Goal: Information Seeking & Learning: Learn about a topic

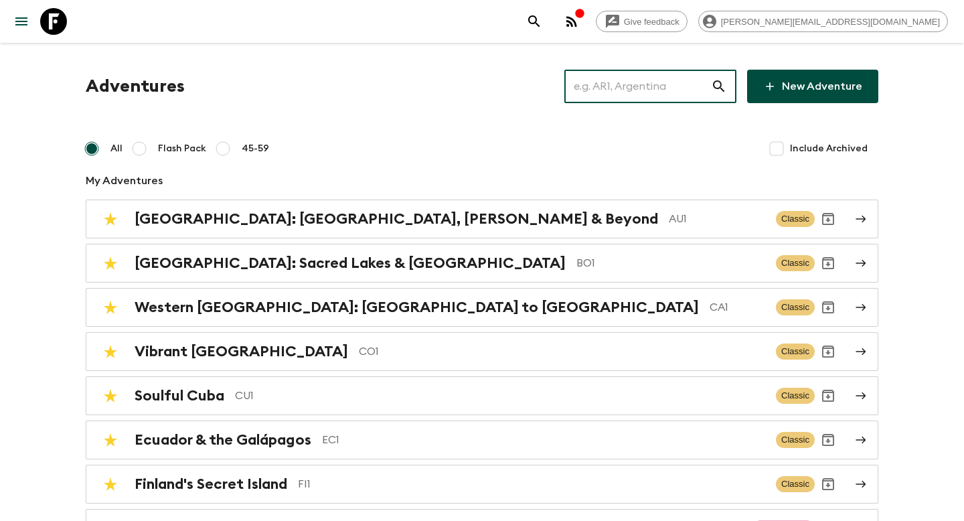
click at [648, 81] on input "text" at bounding box center [638, 87] width 147 height 38
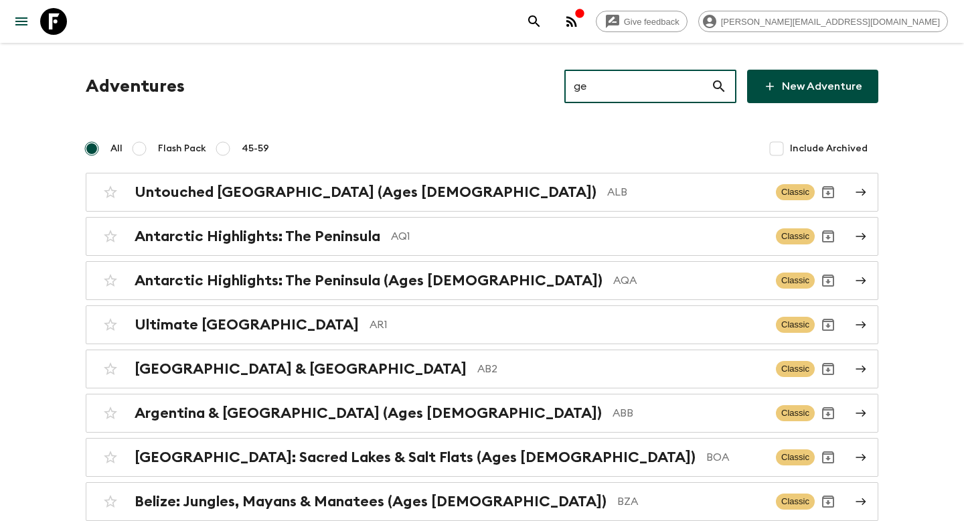
type input "g"
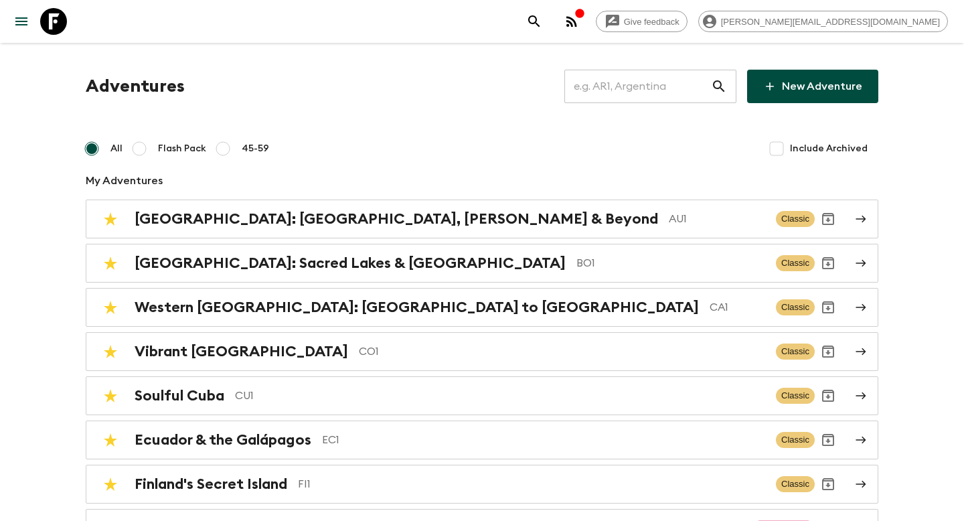
click at [605, 81] on input "text" at bounding box center [638, 87] width 147 height 38
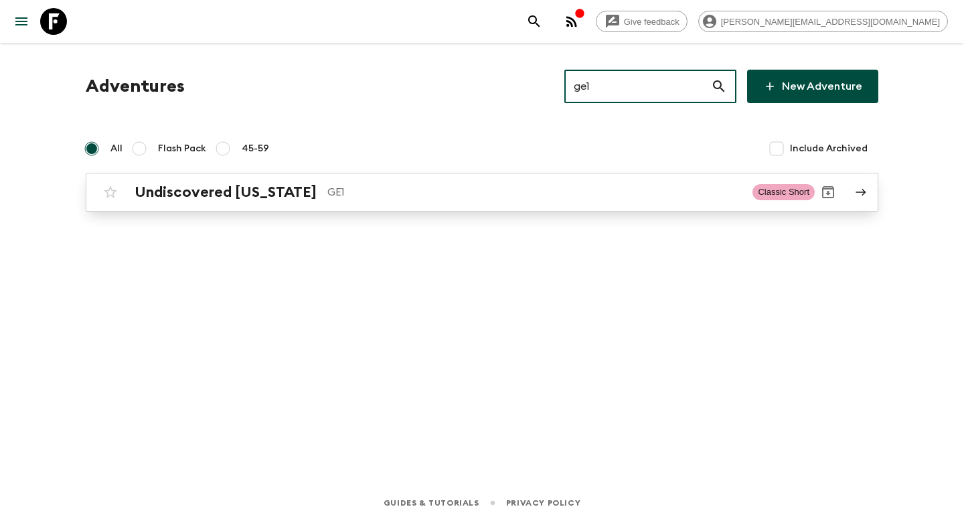
type input "ge1"
click at [423, 188] on p "GE1" at bounding box center [534, 192] width 415 height 16
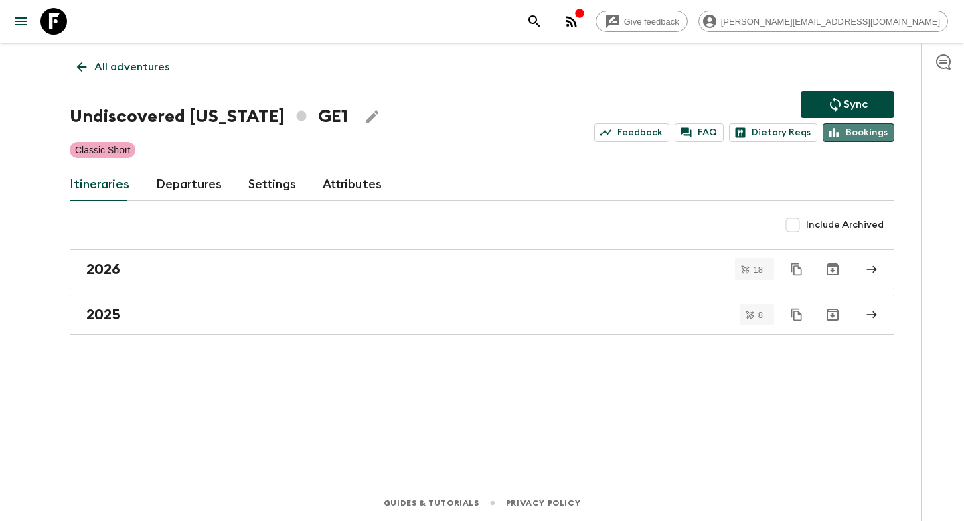
click at [879, 131] on link "Bookings" at bounding box center [859, 132] width 72 height 19
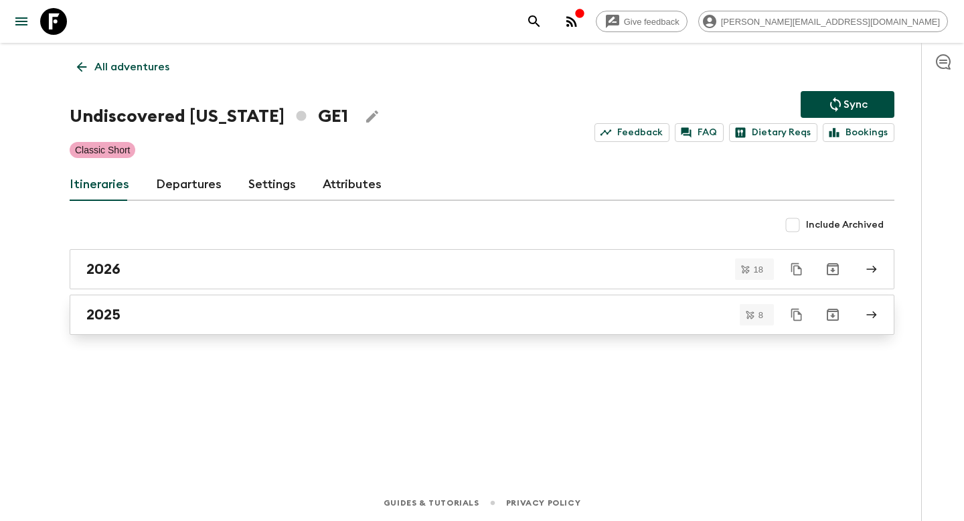
click at [164, 316] on div "2025" at bounding box center [469, 314] width 766 height 17
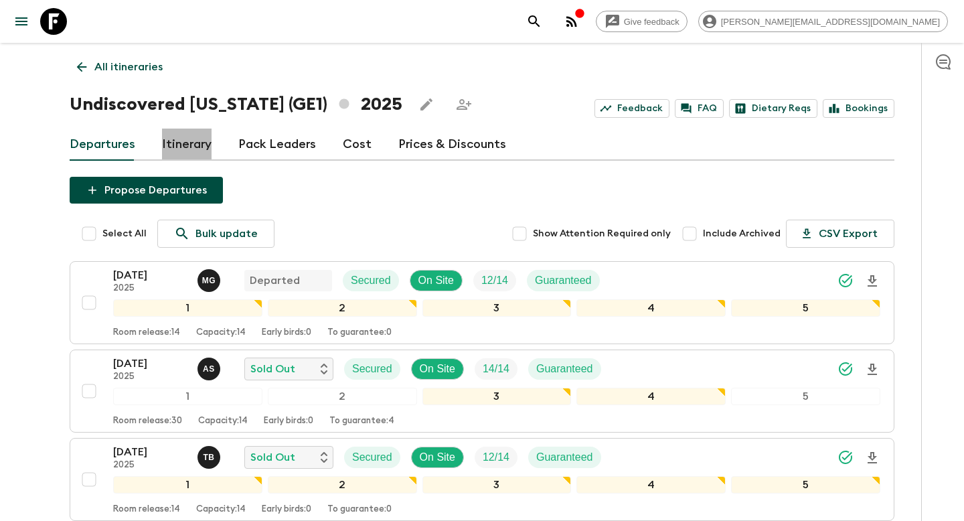
click at [191, 145] on link "Itinerary" at bounding box center [187, 145] width 50 height 32
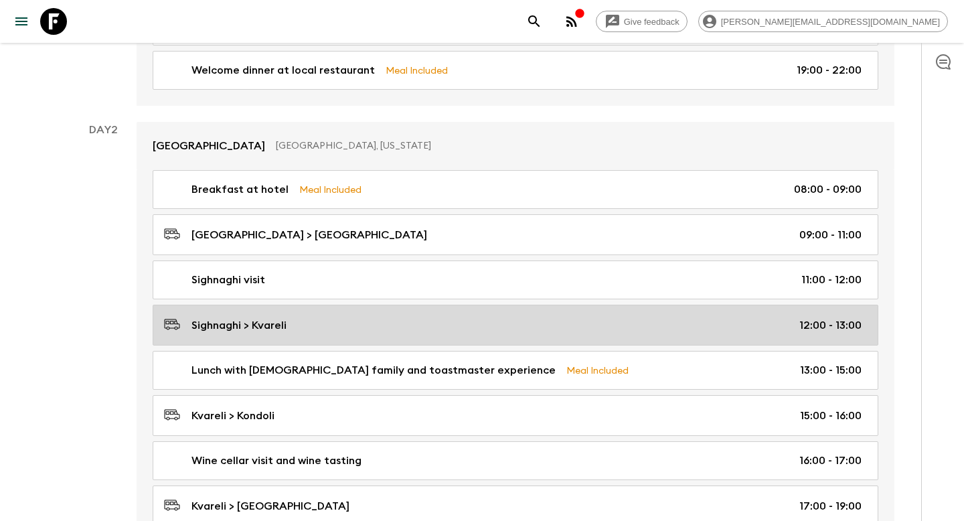
scroll to position [397, 0]
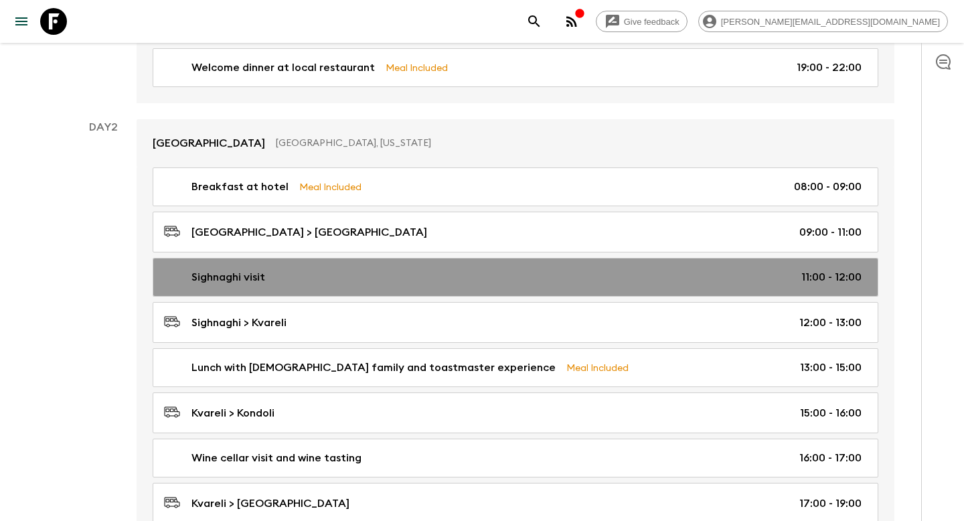
click at [307, 279] on div "Sighnaghi visit 11:00 - 12:00" at bounding box center [513, 277] width 698 height 16
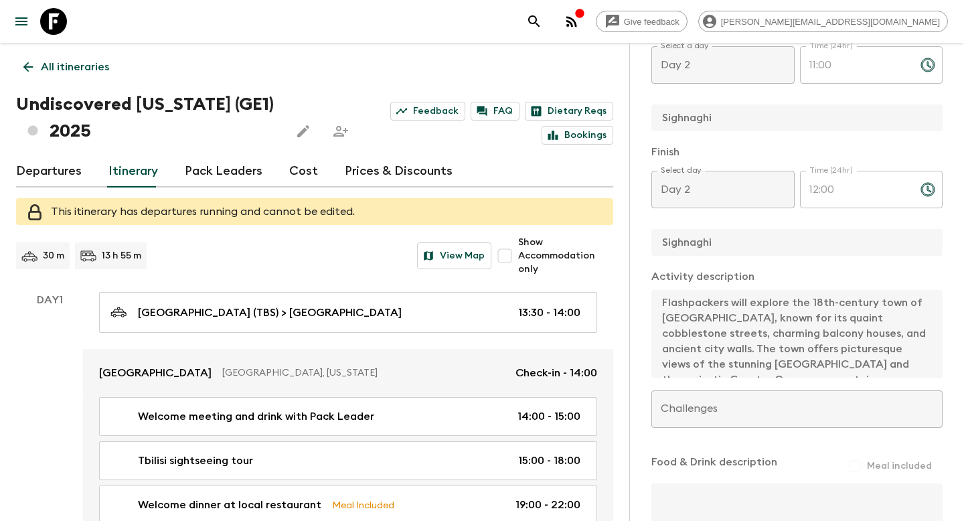
click at [74, 72] on p "All itineraries" at bounding box center [75, 67] width 68 height 16
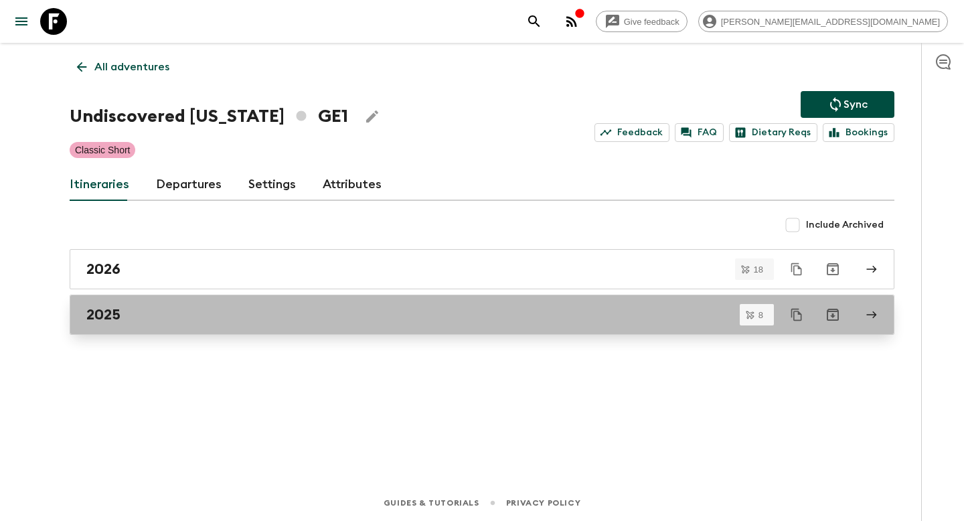
click at [151, 317] on div "2025" at bounding box center [469, 314] width 766 height 17
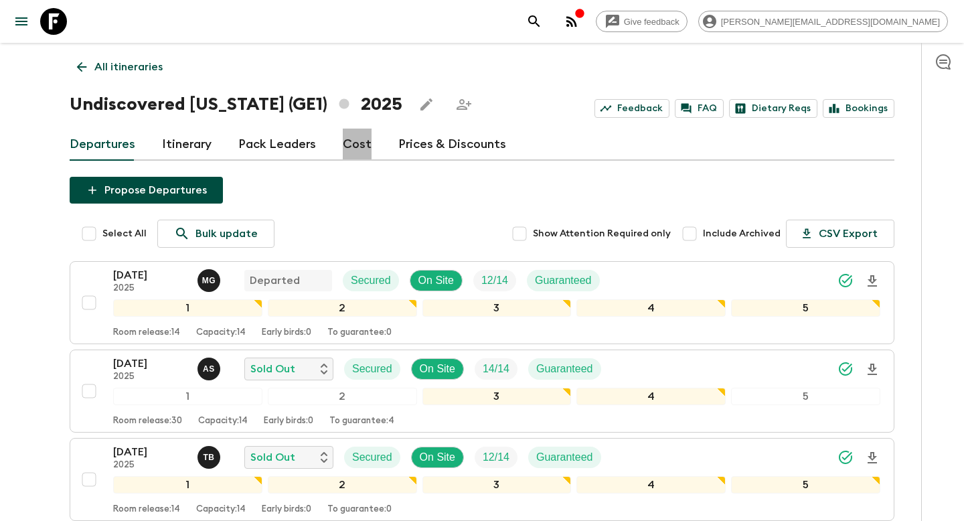
click at [350, 138] on link "Cost" at bounding box center [357, 145] width 29 height 32
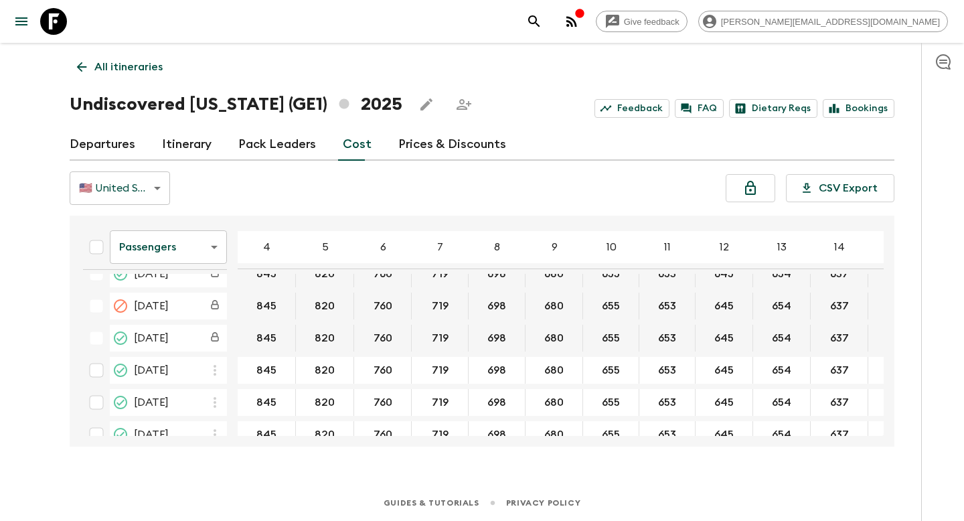
scroll to position [248, 0]
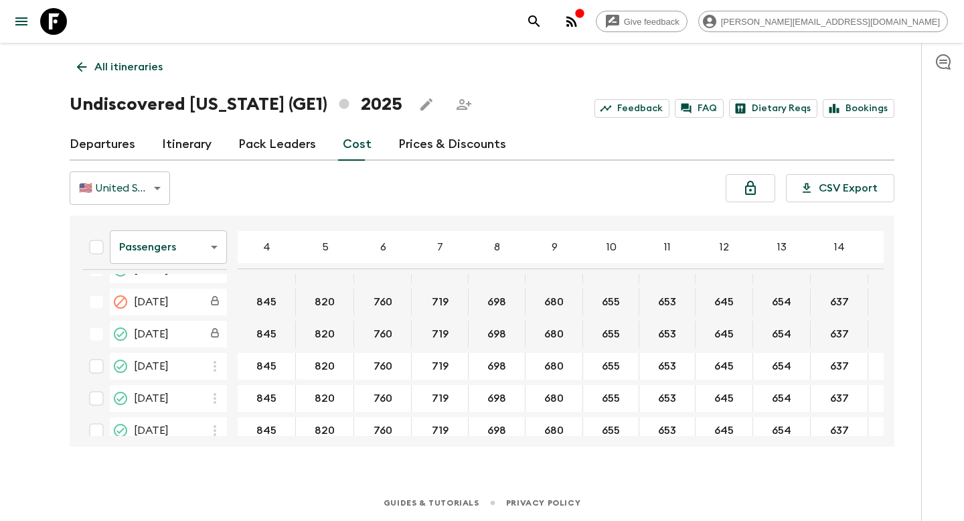
click at [254, 152] on link "Pack Leaders" at bounding box center [277, 145] width 78 height 32
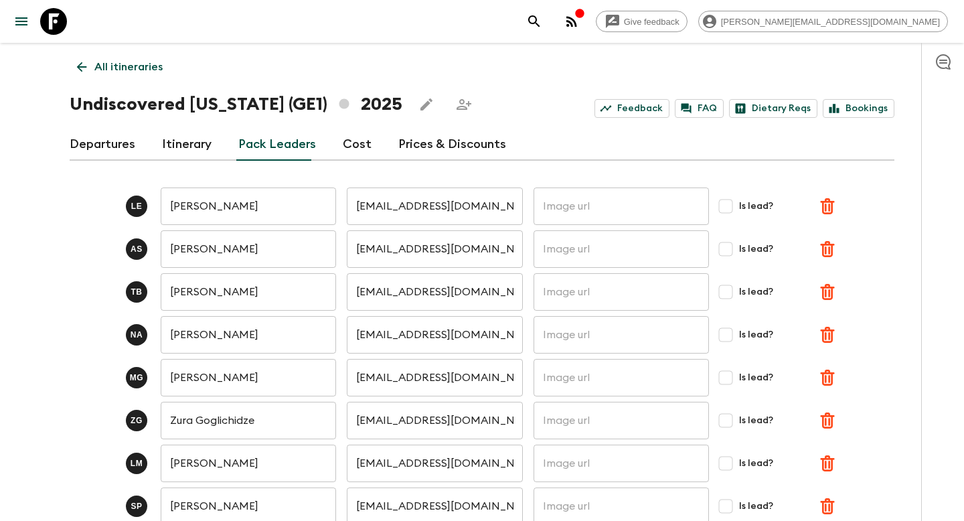
click at [344, 137] on link "Cost" at bounding box center [357, 145] width 29 height 32
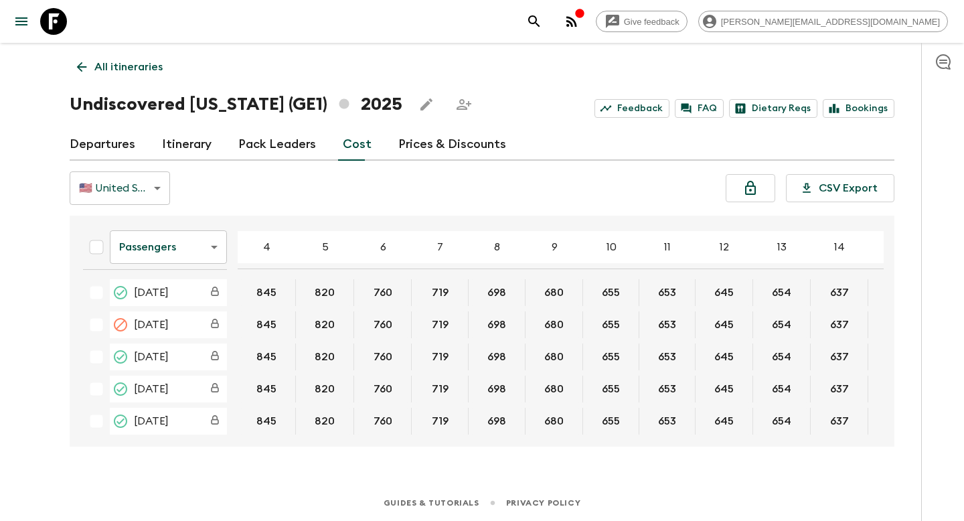
click at [152, 255] on body "Give feedback [PERSON_NAME][EMAIL_ADDRESS][DOMAIN_NAME] All itineraries Undisco…" at bounding box center [482, 260] width 964 height 521
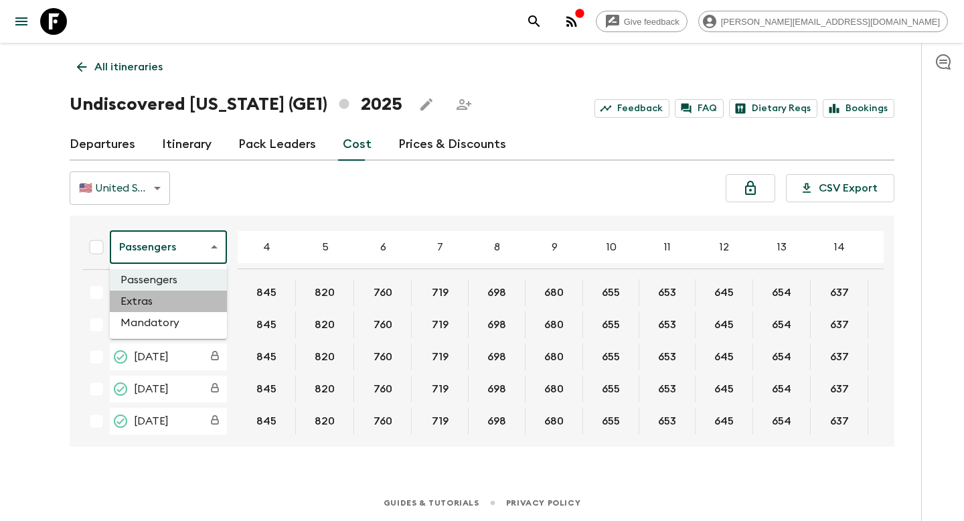
click at [145, 307] on li "Extras" at bounding box center [168, 301] width 117 height 21
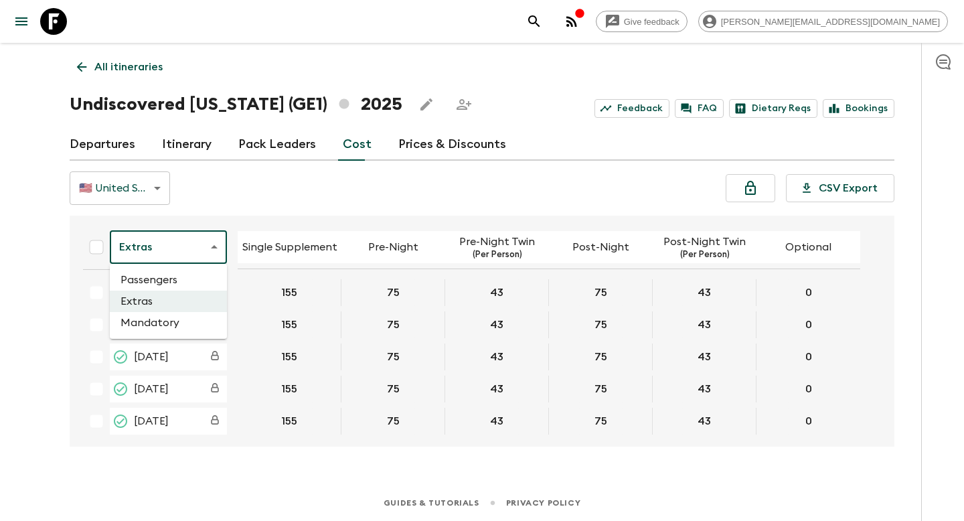
click at [157, 234] on body "Give feedback [PERSON_NAME][EMAIL_ADDRESS][DOMAIN_NAME] All itineraries Undisco…" at bounding box center [482, 260] width 964 height 521
click at [140, 323] on li "Mandatory" at bounding box center [168, 322] width 117 height 21
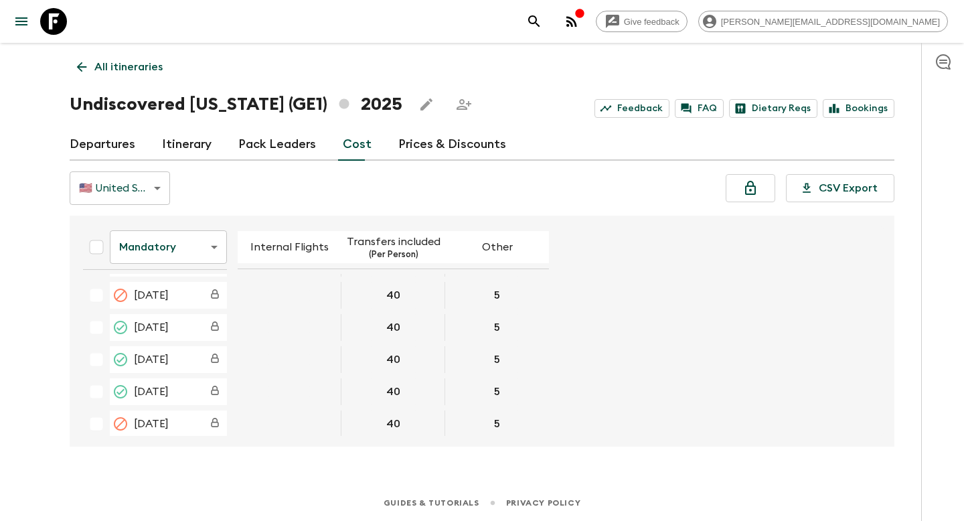
scroll to position [24, 0]
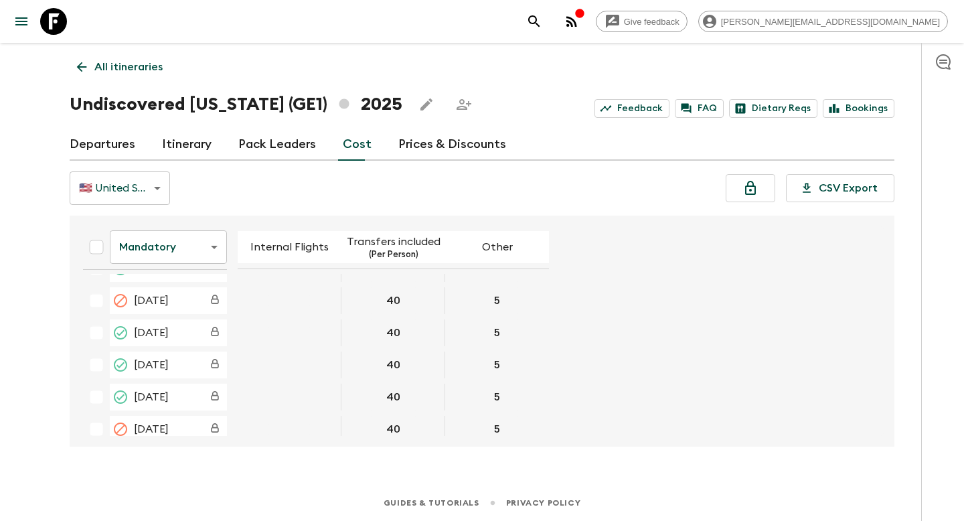
click at [452, 129] on link "Prices & Discounts" at bounding box center [452, 145] width 108 height 32
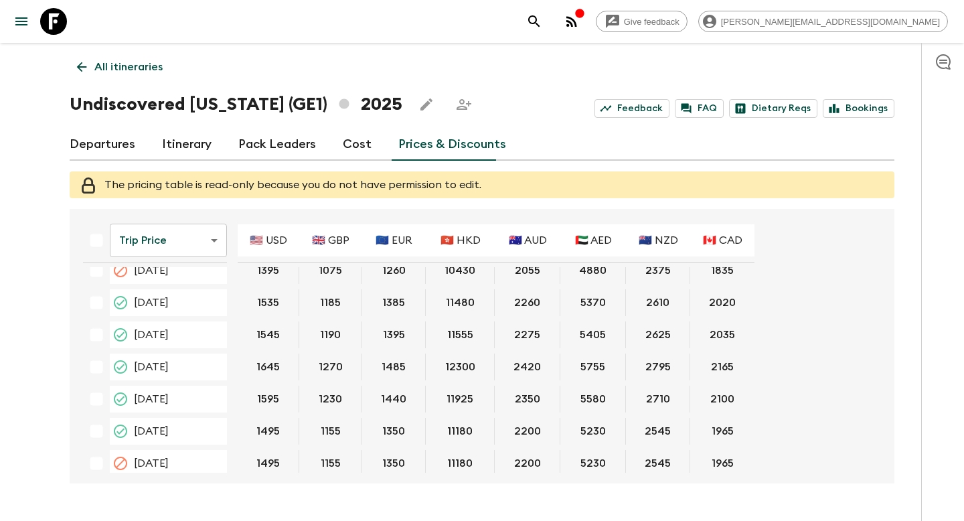
scroll to position [273, 0]
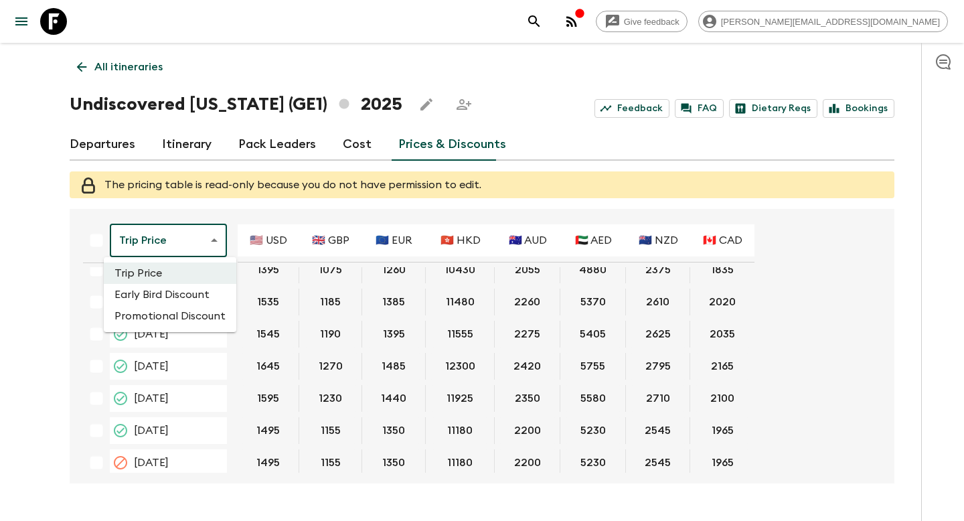
click at [181, 251] on body "Give feedback [PERSON_NAME][EMAIL_ADDRESS][DOMAIN_NAME] All itineraries Undisco…" at bounding box center [482, 278] width 964 height 557
click at [360, 149] on div at bounding box center [482, 260] width 964 height 521
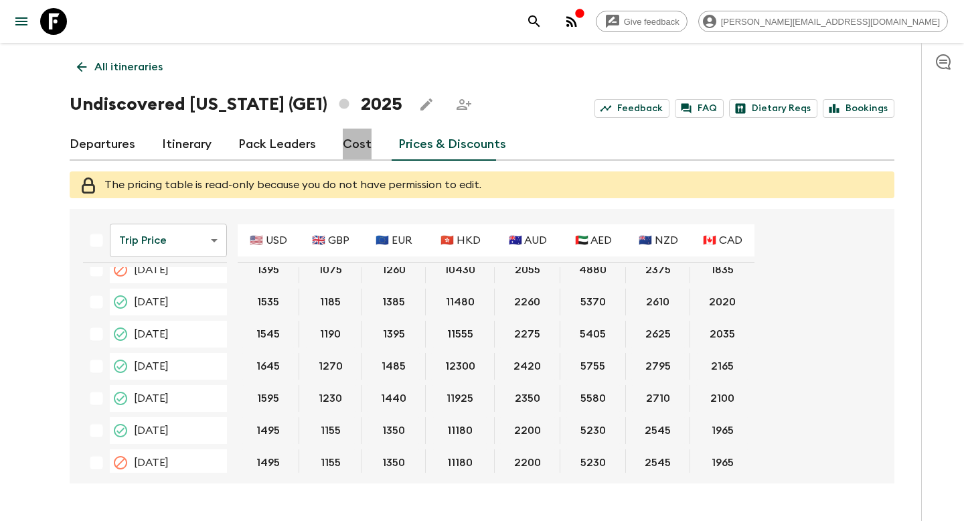
click at [360, 149] on link "Cost" at bounding box center [357, 145] width 29 height 32
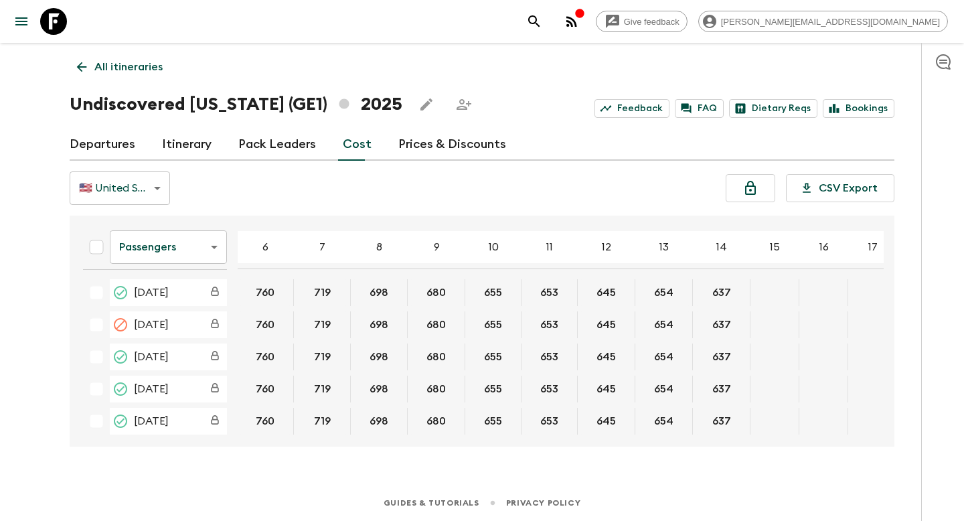
scroll to position [0, 130]
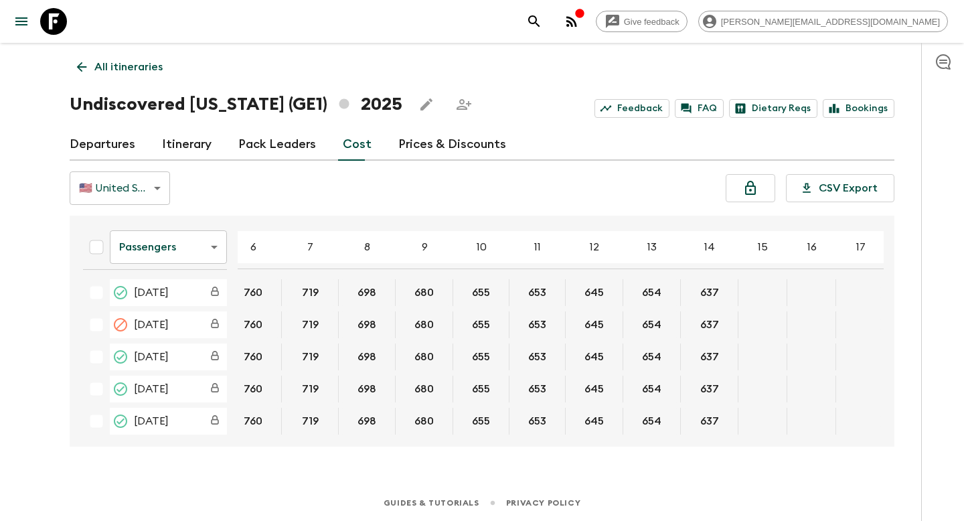
click at [153, 181] on body "Give feedback [PERSON_NAME][EMAIL_ADDRESS][DOMAIN_NAME] All itineraries Undisco…" at bounding box center [482, 260] width 964 height 521
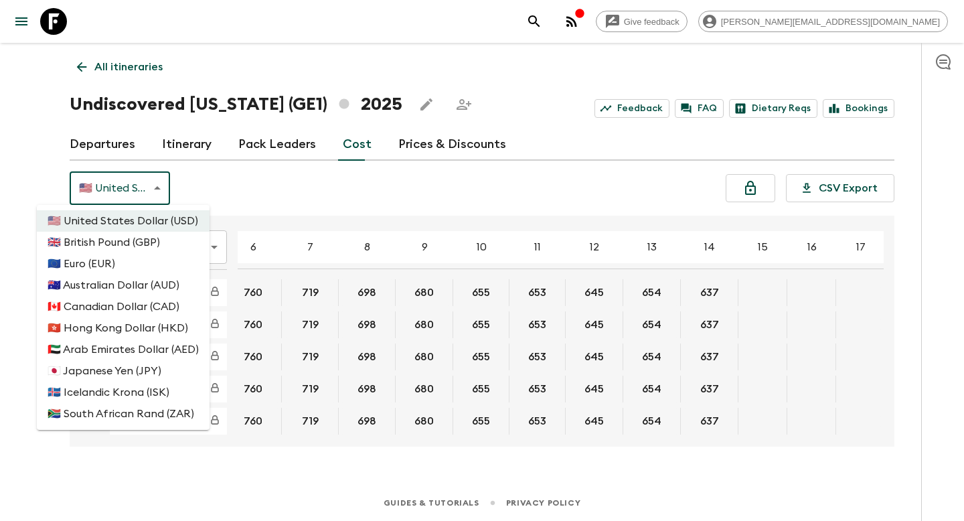
click at [104, 235] on li "🇬🇧 British Pound (GBP)" at bounding box center [123, 242] width 173 height 21
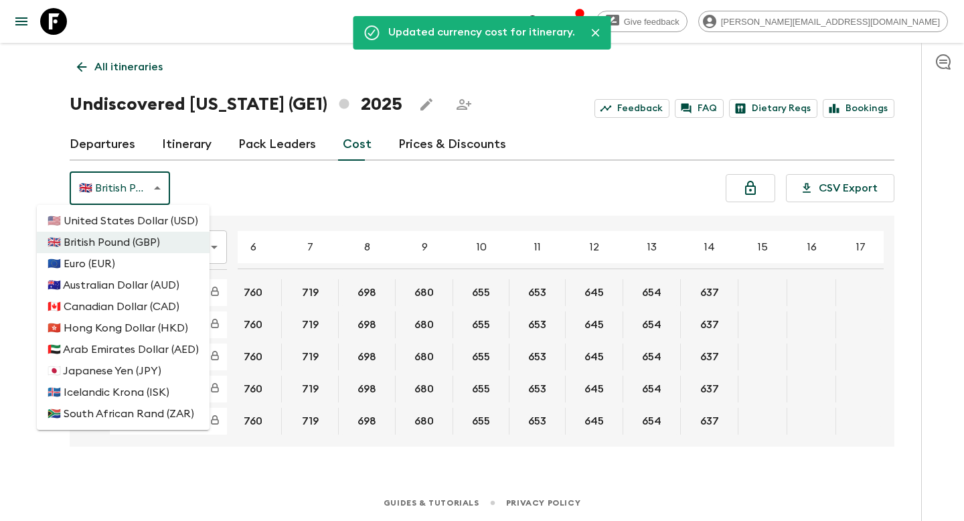
click at [150, 184] on body "Give feedback [PERSON_NAME][EMAIL_ADDRESS][DOMAIN_NAME] Updated currency cost f…" at bounding box center [482, 260] width 964 height 521
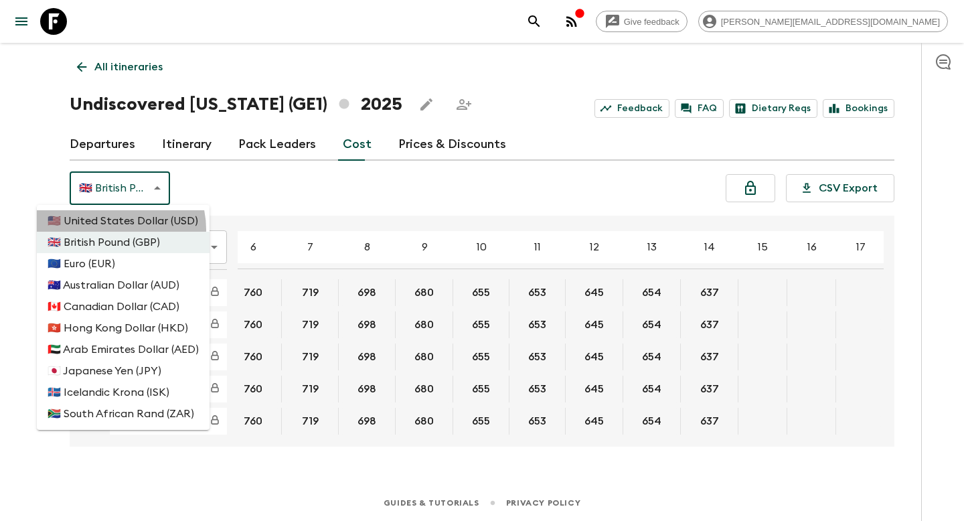
click at [116, 228] on li "🇺🇸 United States Dollar (USD)" at bounding box center [123, 220] width 173 height 21
type input "USD"
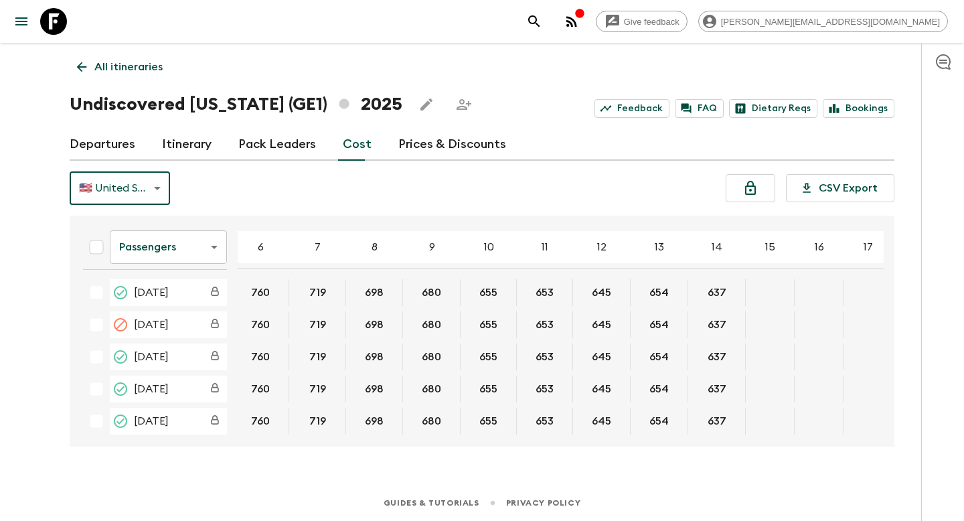
scroll to position [0, 129]
